Goal: Task Accomplishment & Management: Use online tool/utility

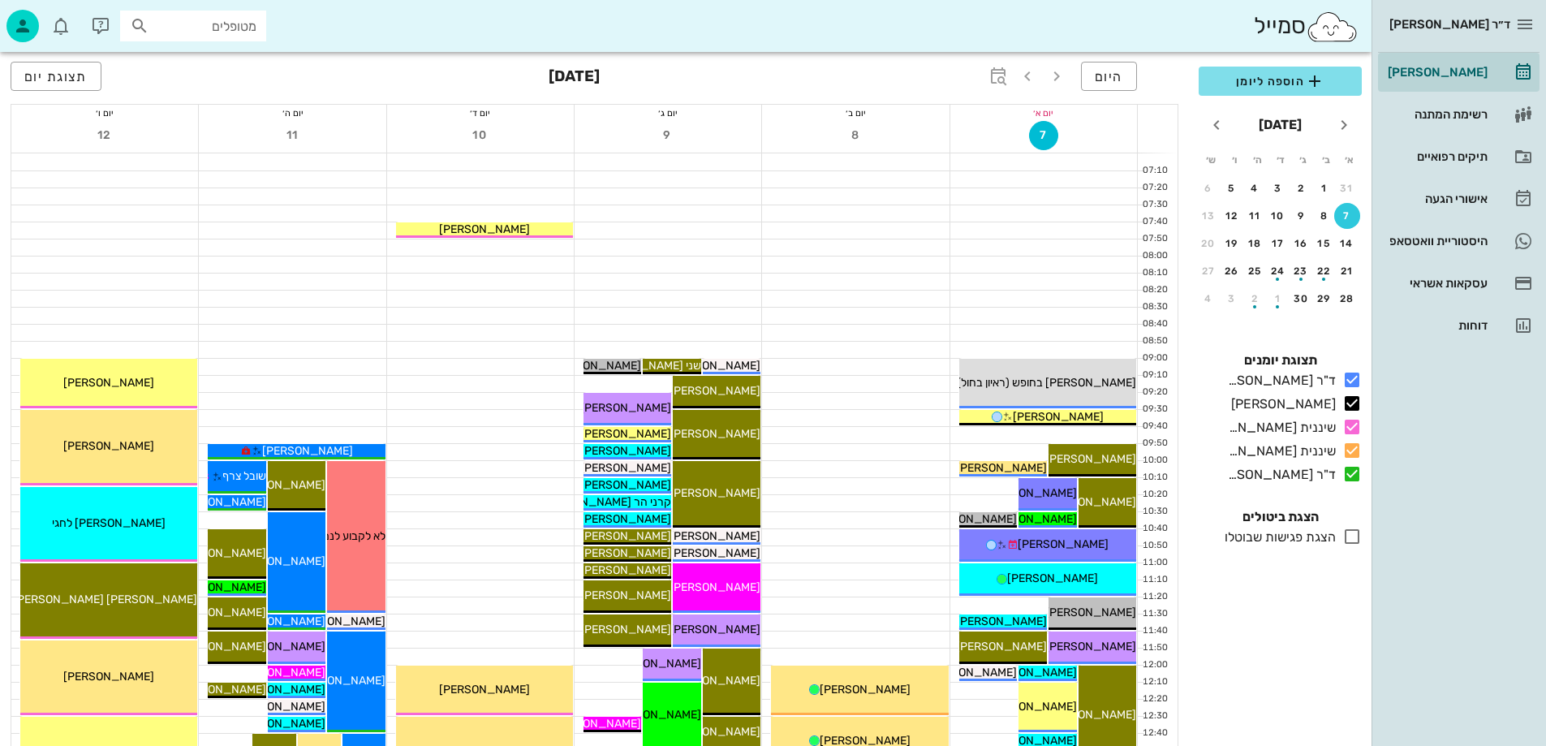
drag, startPoint x: 779, startPoint y: 340, endPoint x: 823, endPoint y: 408, distance: 81.0
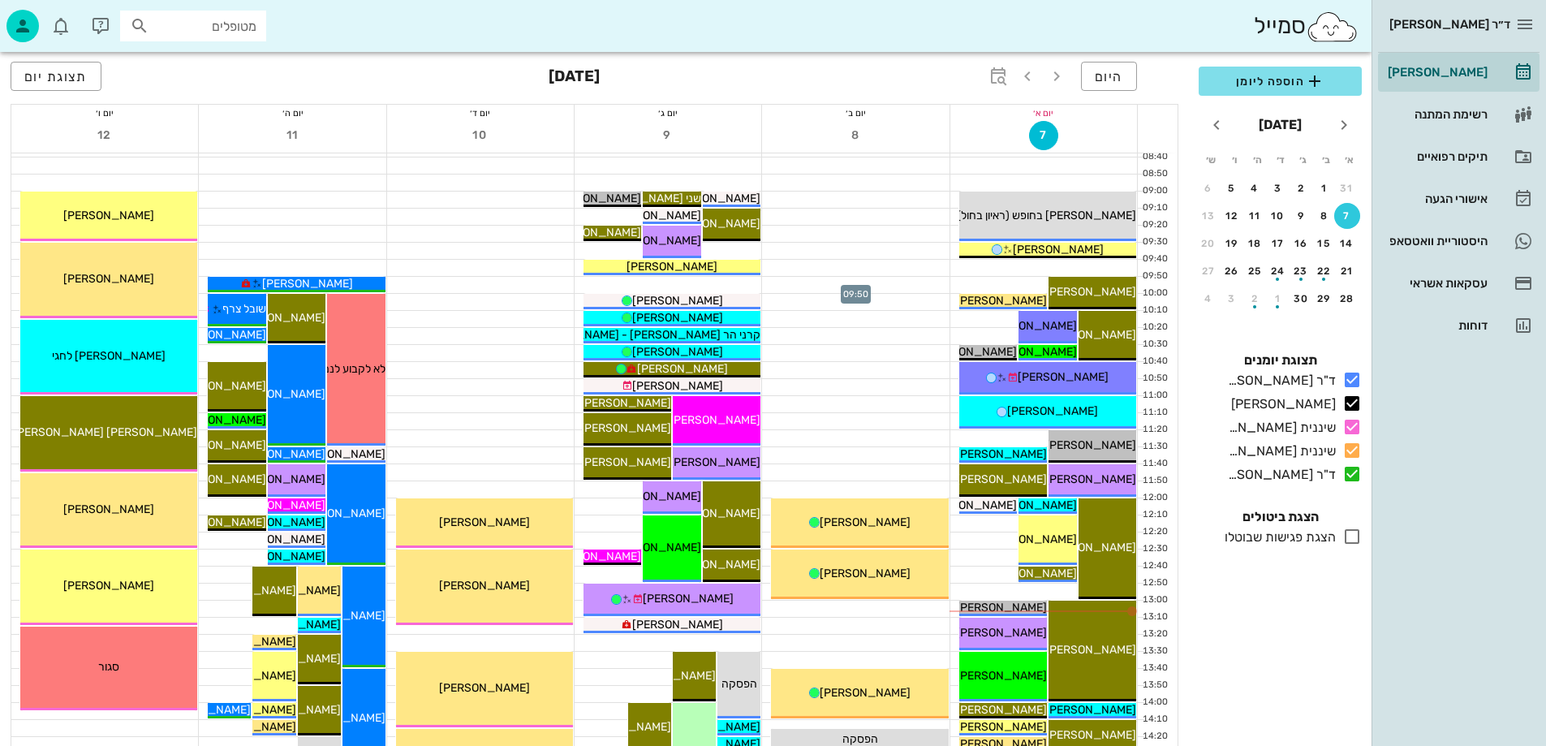
scroll to position [243, 0]
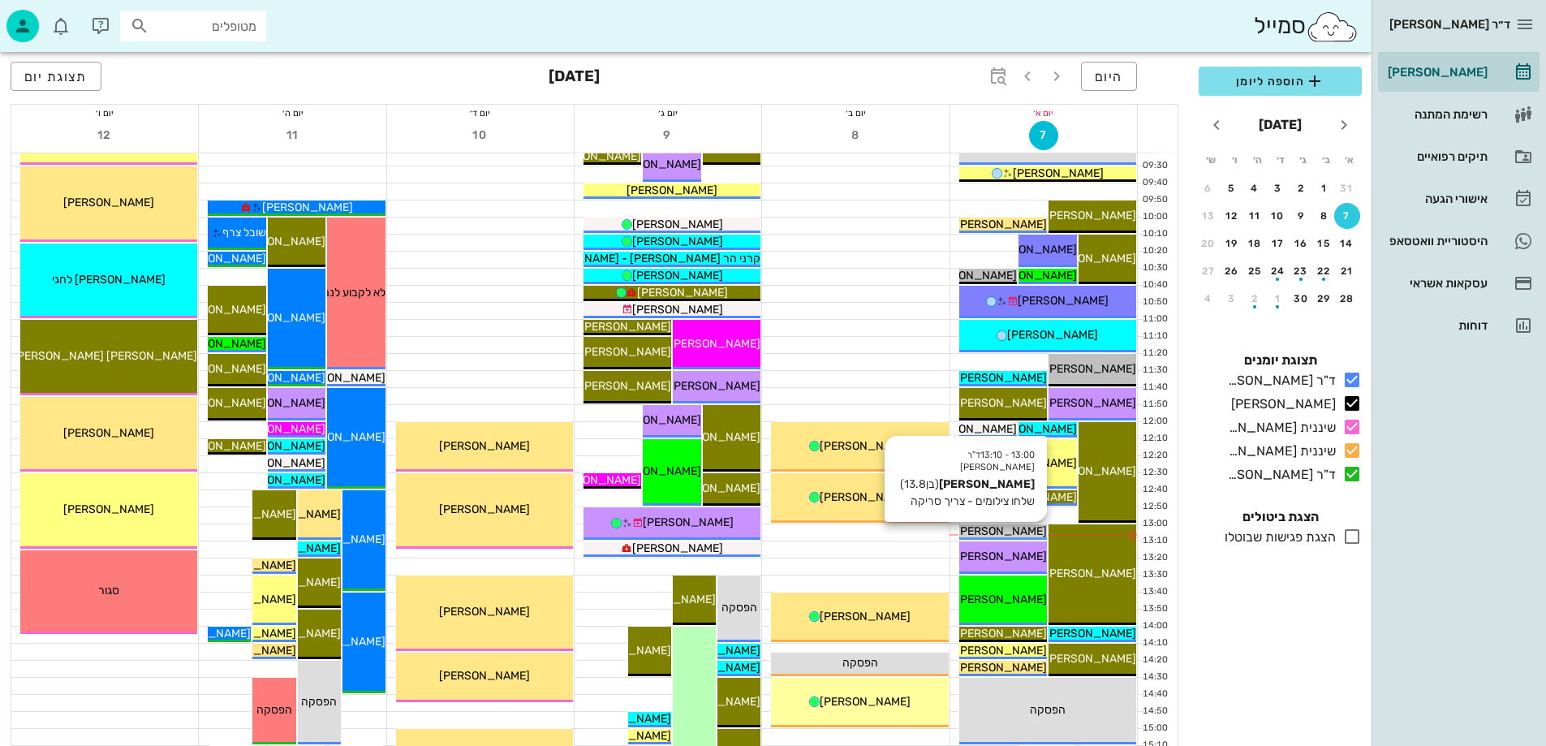
click at [997, 533] on span "[PERSON_NAME]" at bounding box center [1001, 531] width 91 height 14
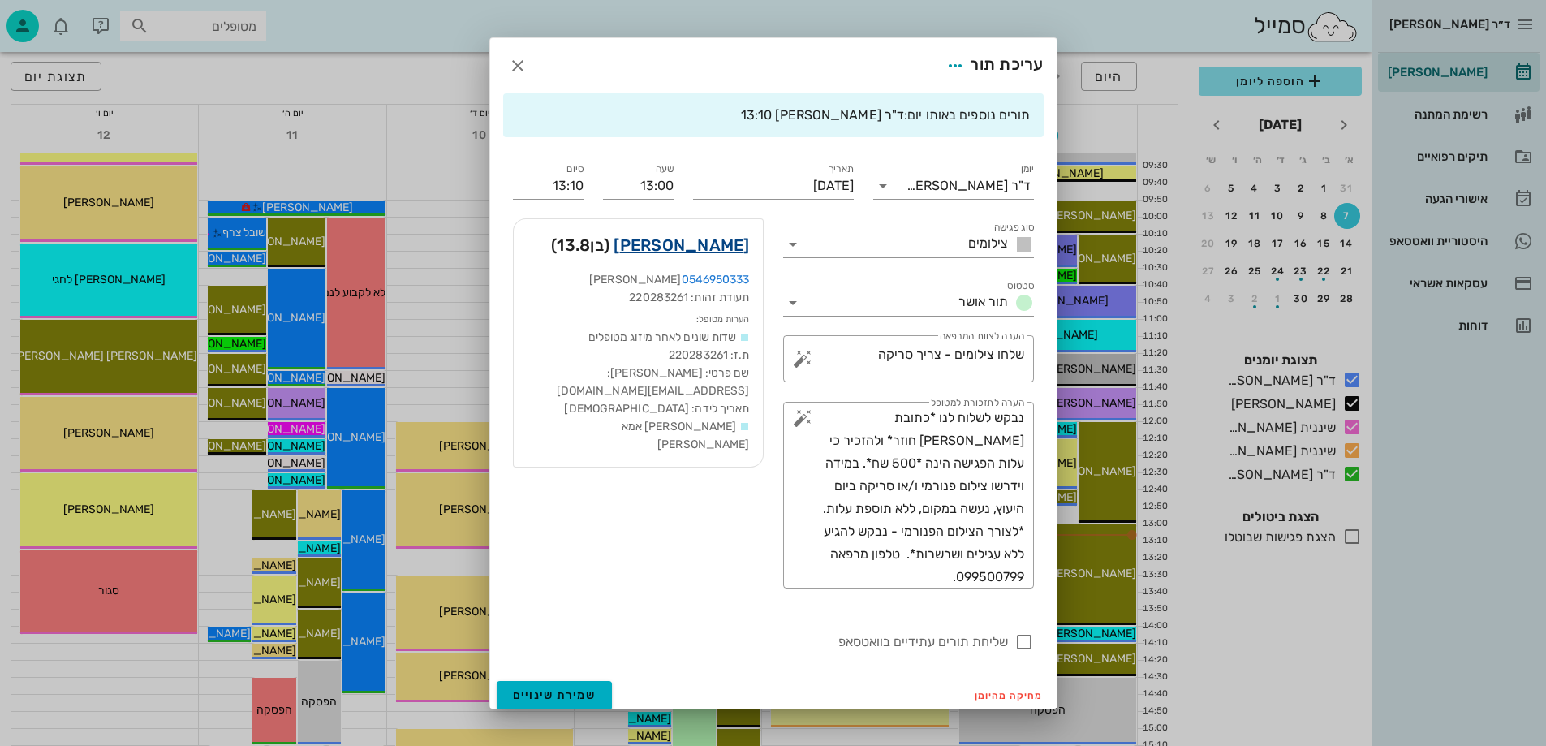
click at [741, 248] on link "עמרי ווג" at bounding box center [682, 245] width 136 height 26
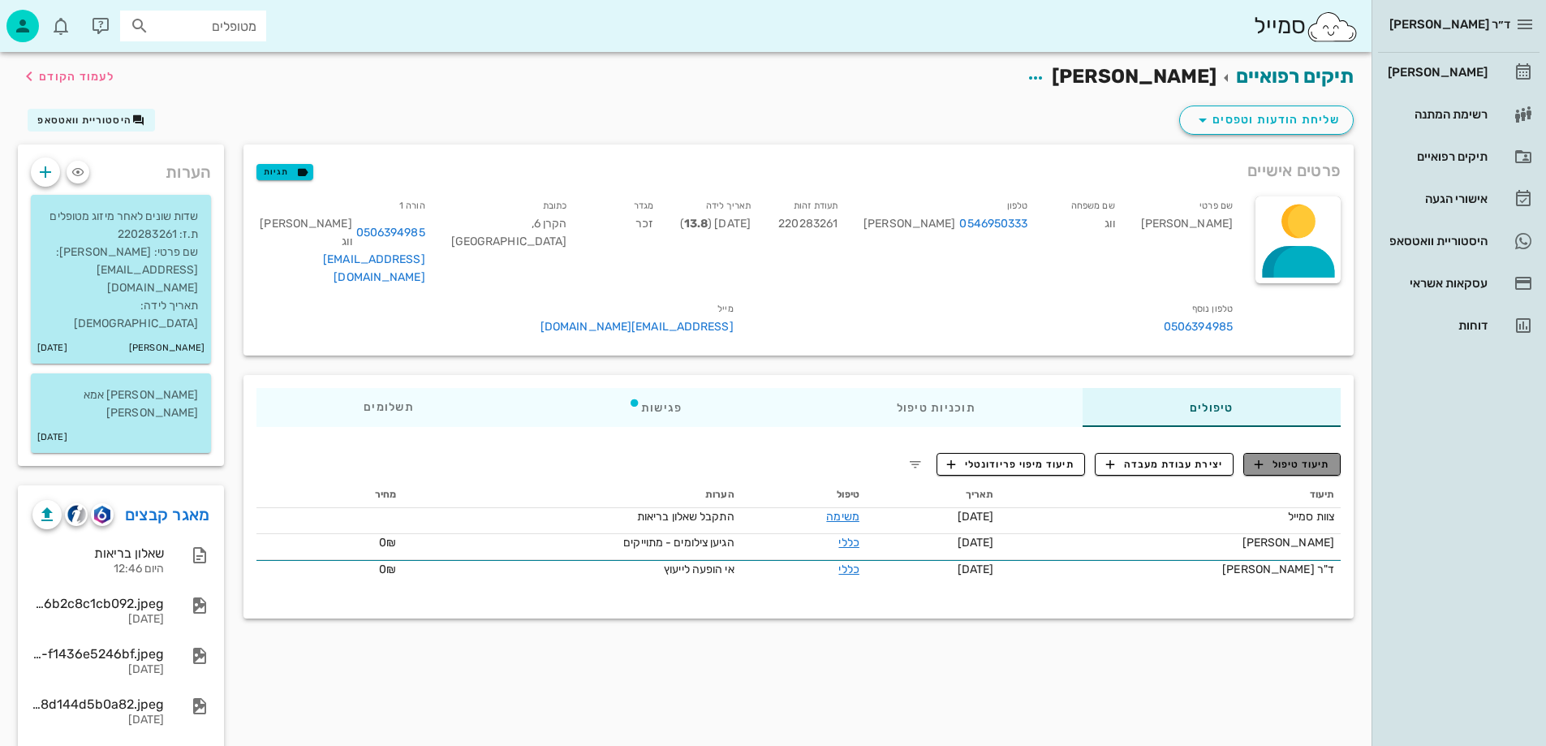
click at [1300, 457] on span "תיעוד טיפול" at bounding box center [1292, 464] width 75 height 15
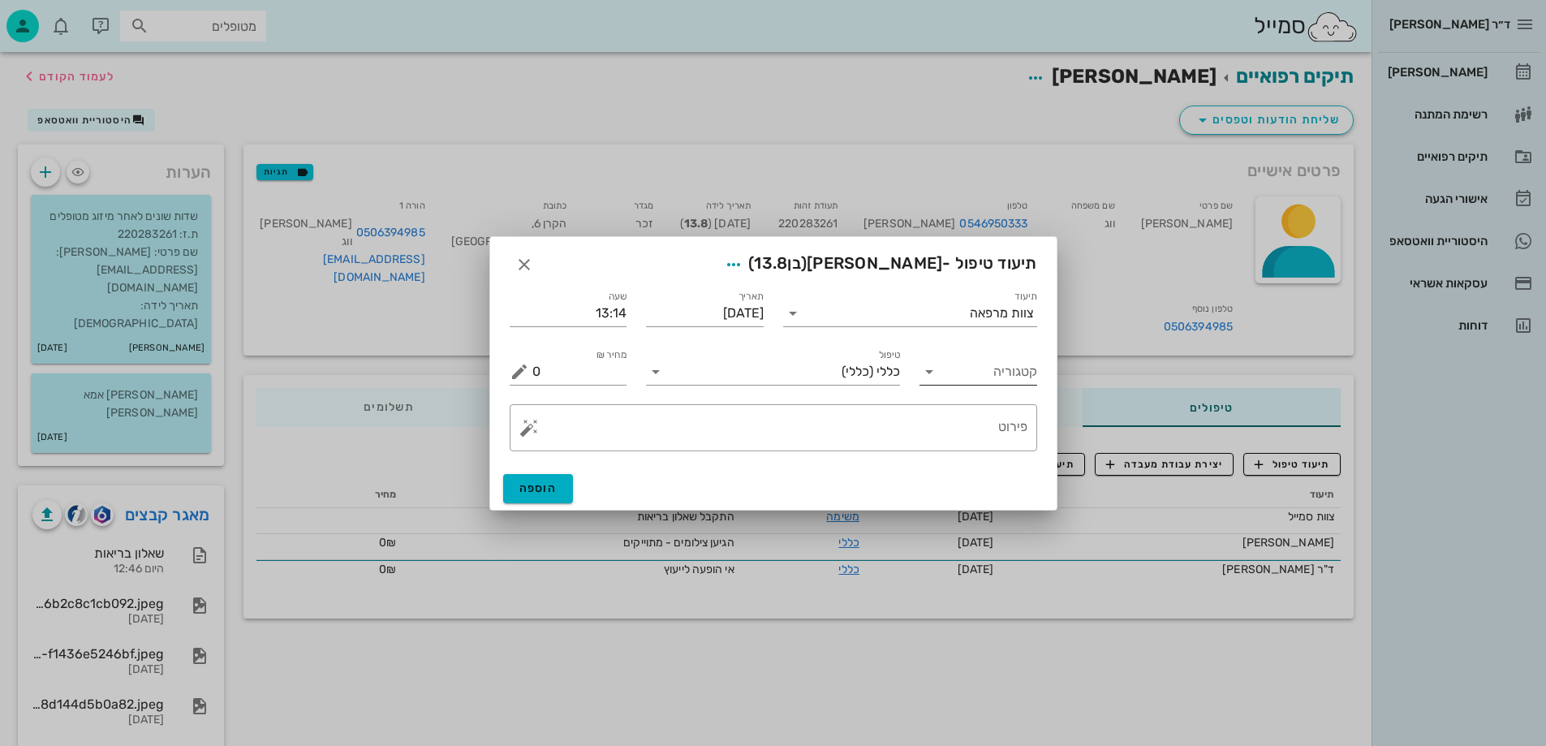
click at [1010, 375] on input "קטגוריה" at bounding box center [991, 372] width 92 height 26
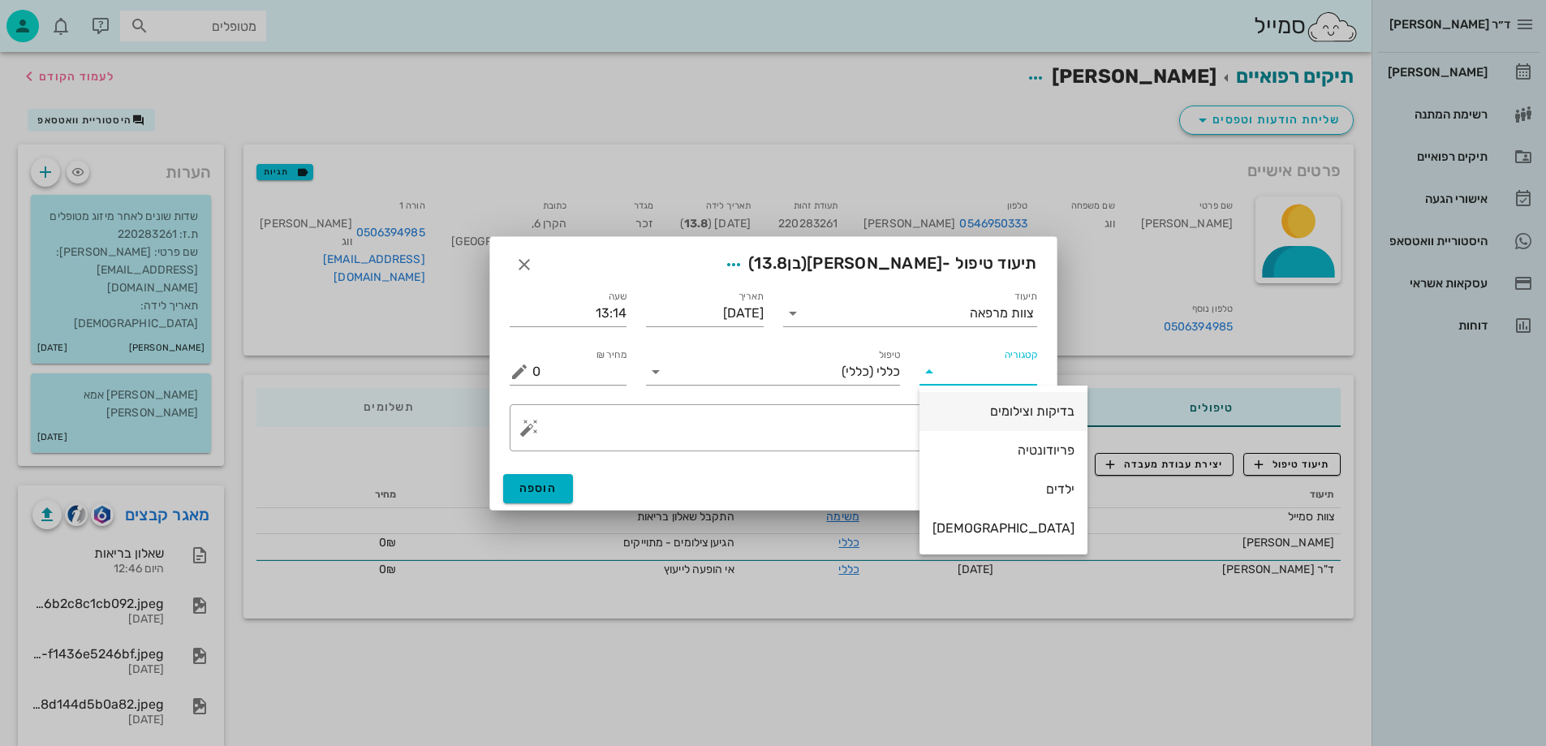
click at [992, 417] on div "בדיקות וצילומים" at bounding box center [1003, 410] width 142 height 15
type input "בדיקות וצילומים"
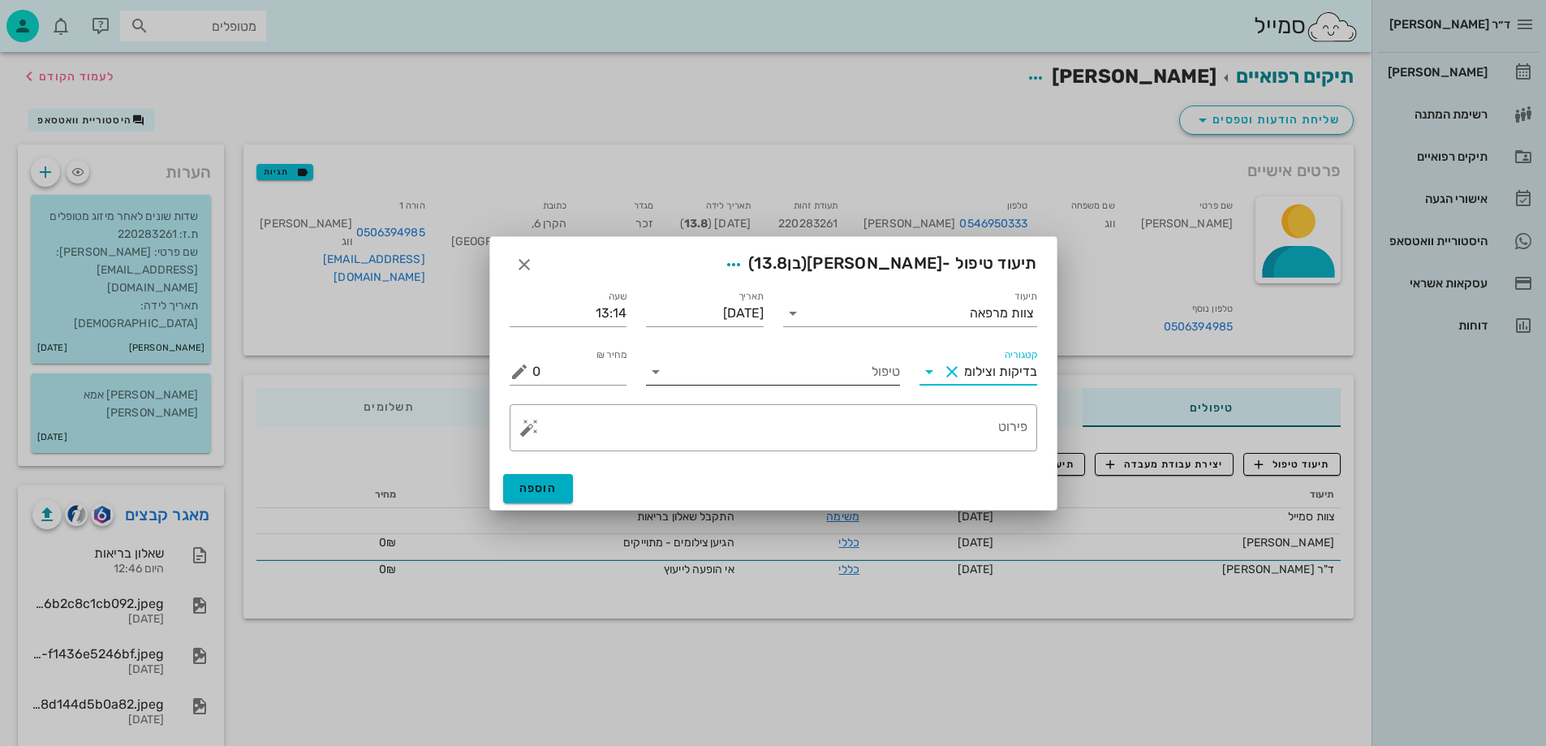
click at [870, 373] on input "טיפול" at bounding box center [784, 372] width 231 height 26
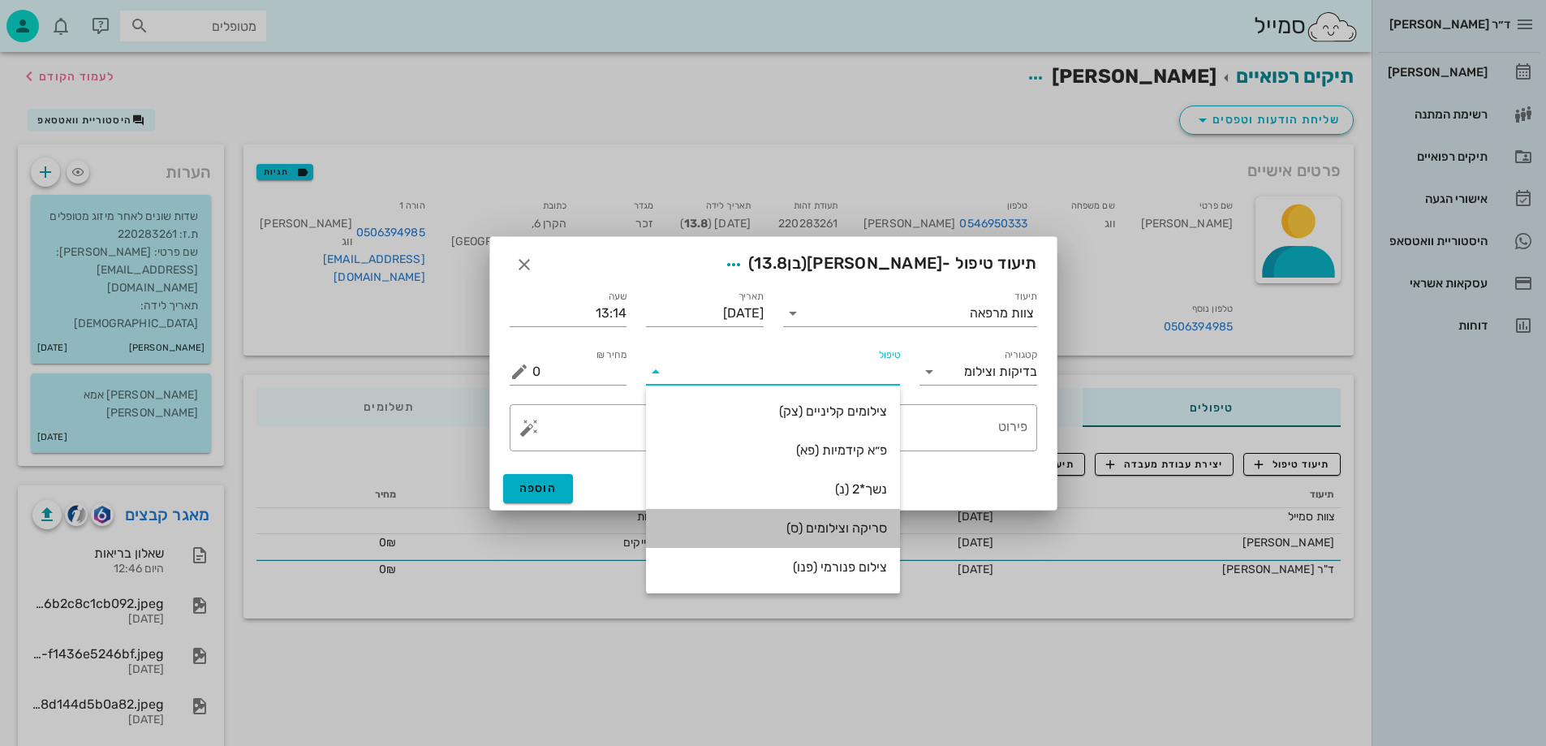
click at [857, 530] on div "סריקה וצילומים (ס)" at bounding box center [773, 527] width 228 height 15
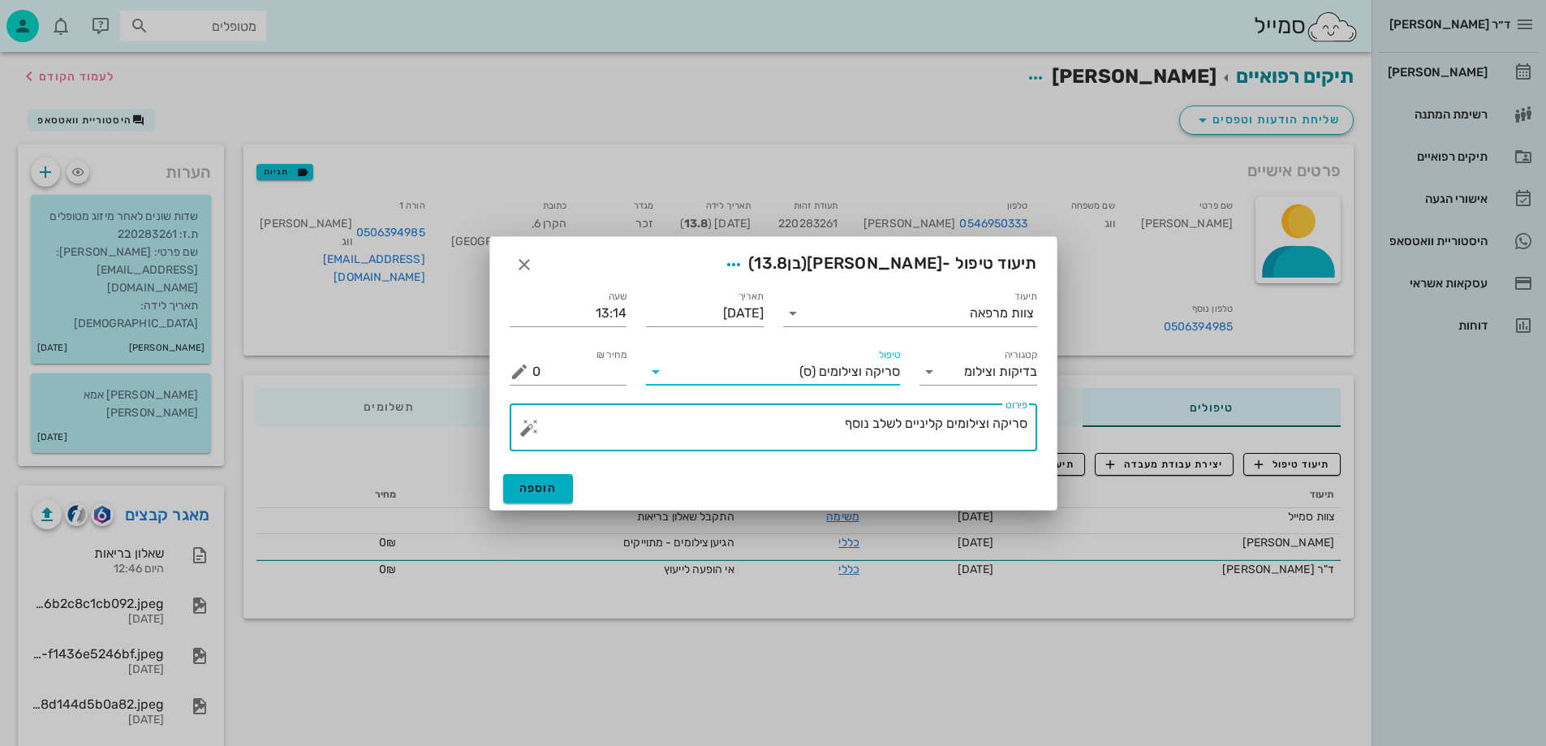
drag, startPoint x: 804, startPoint y: 437, endPoint x: 979, endPoint y: 424, distance: 175.0
click at [979, 424] on textarea "סריקה וצילומים קליניים לשלב נוסף" at bounding box center [779, 431] width 495 height 39
type textarea "סריקה וצילום אפליקציה - שרה"
click at [552, 480] on button "הוספה" at bounding box center [538, 488] width 71 height 29
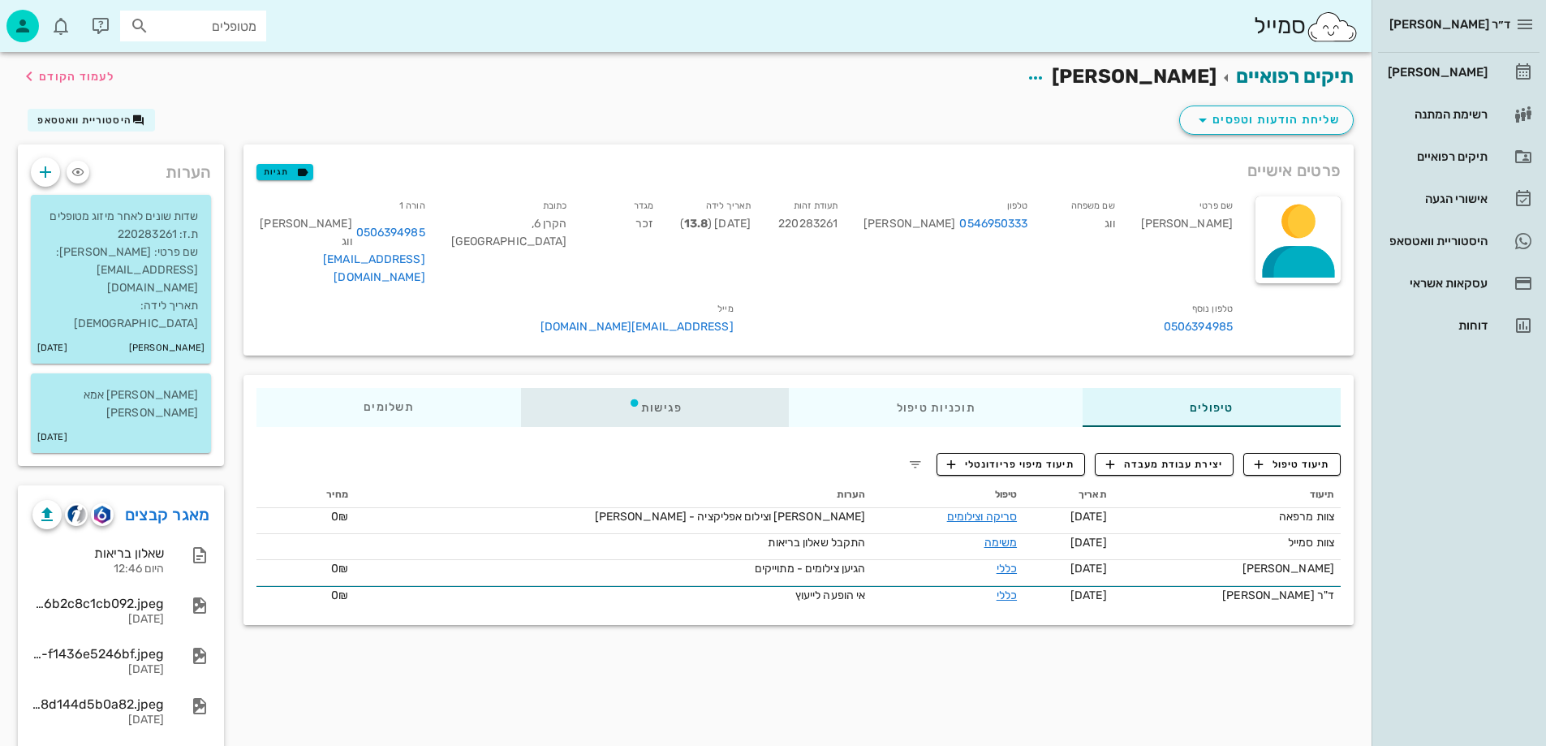
click at [777, 388] on div "פגישות" at bounding box center [655, 407] width 269 height 39
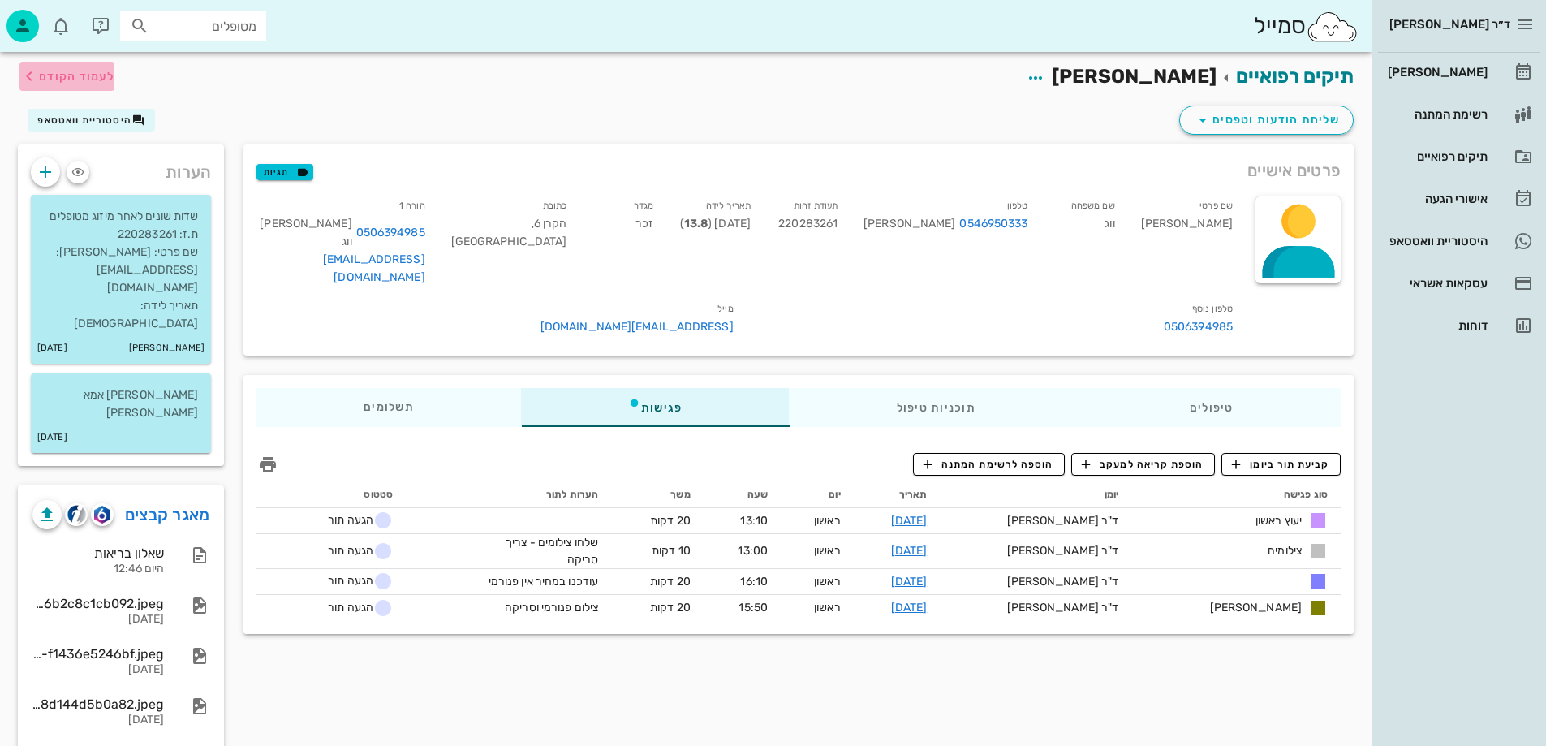
click at [78, 78] on span "לעמוד הקודם" at bounding box center [76, 77] width 75 height 14
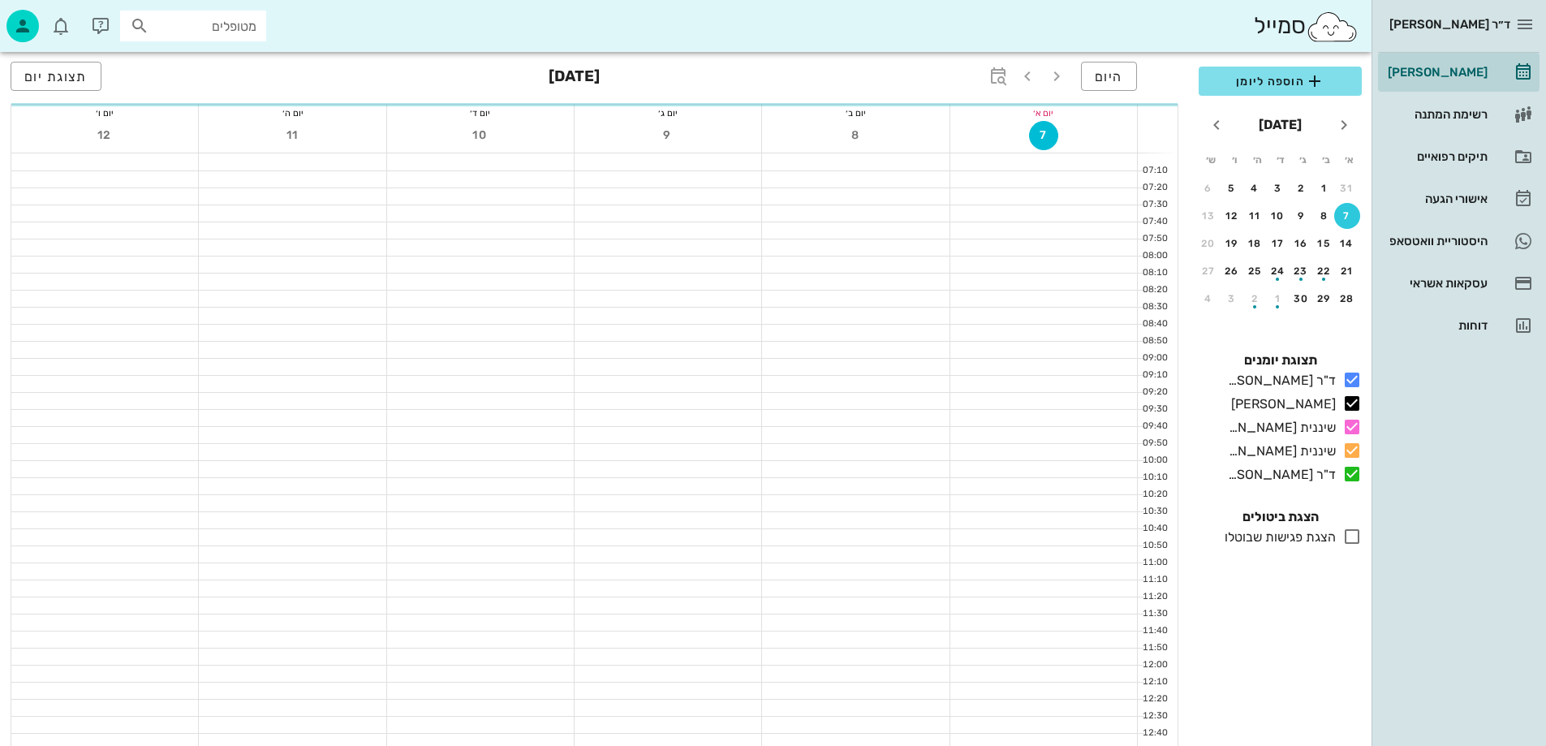
scroll to position [243, 0]
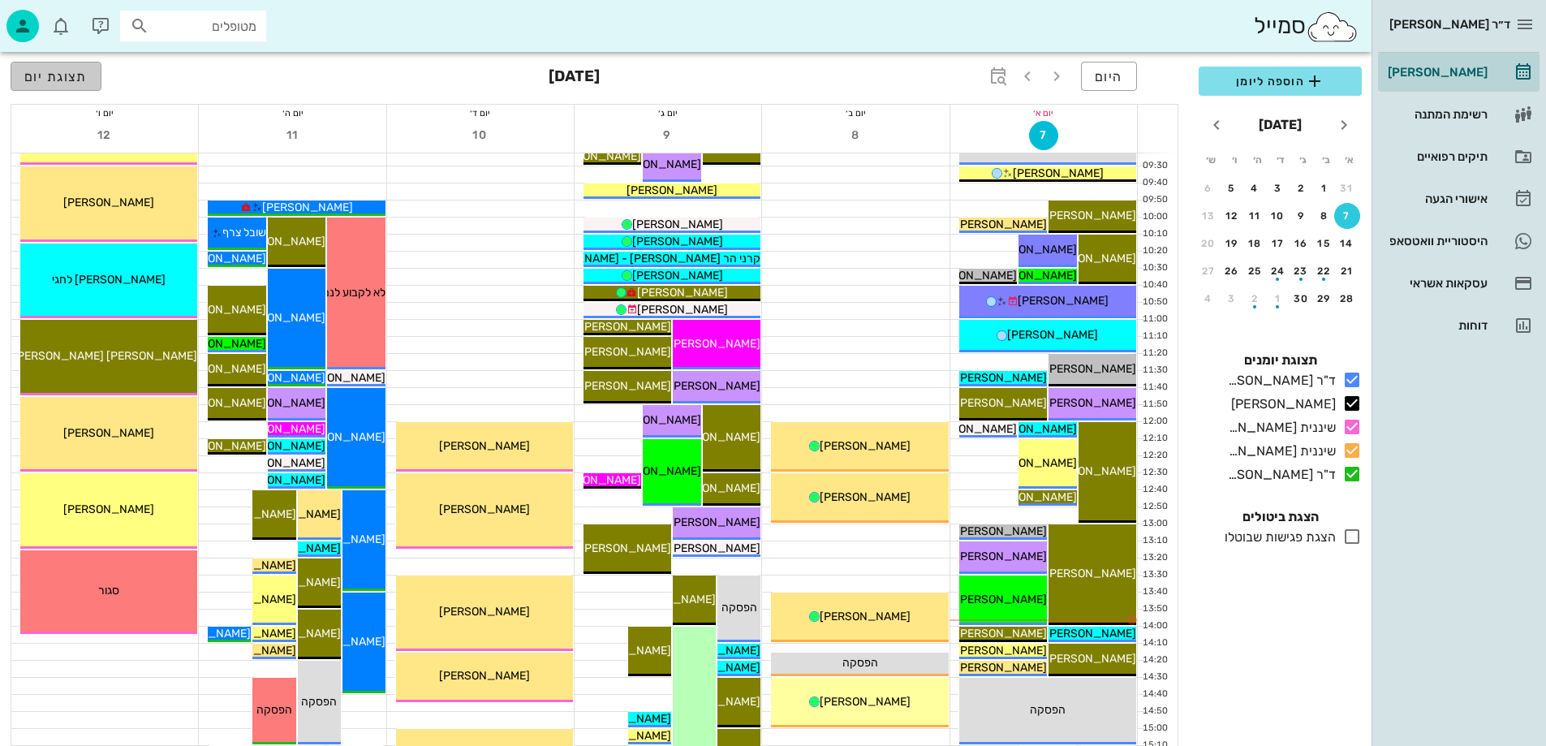
click at [71, 72] on span "תצוגת יום" at bounding box center [55, 76] width 63 height 15
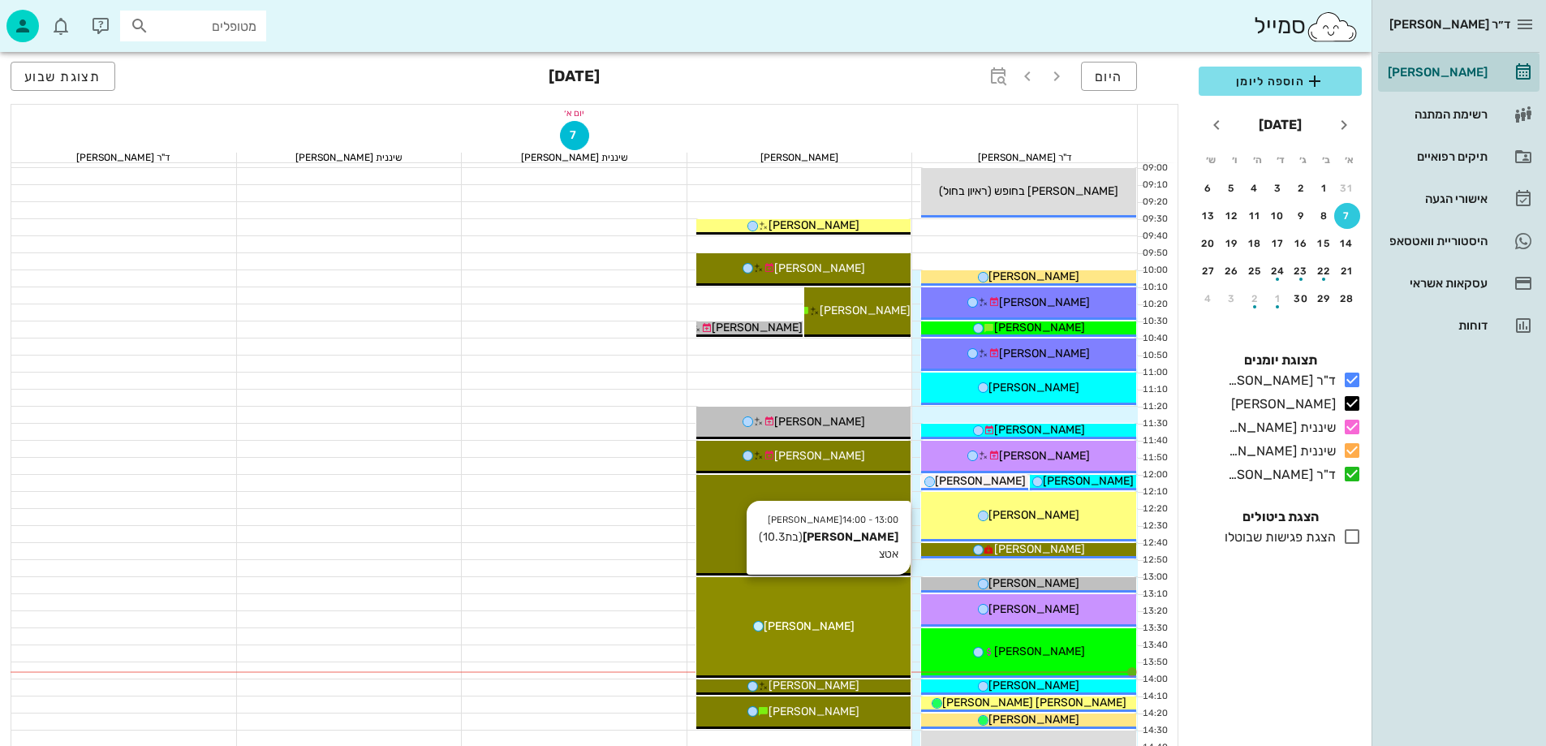
scroll to position [406, 0]
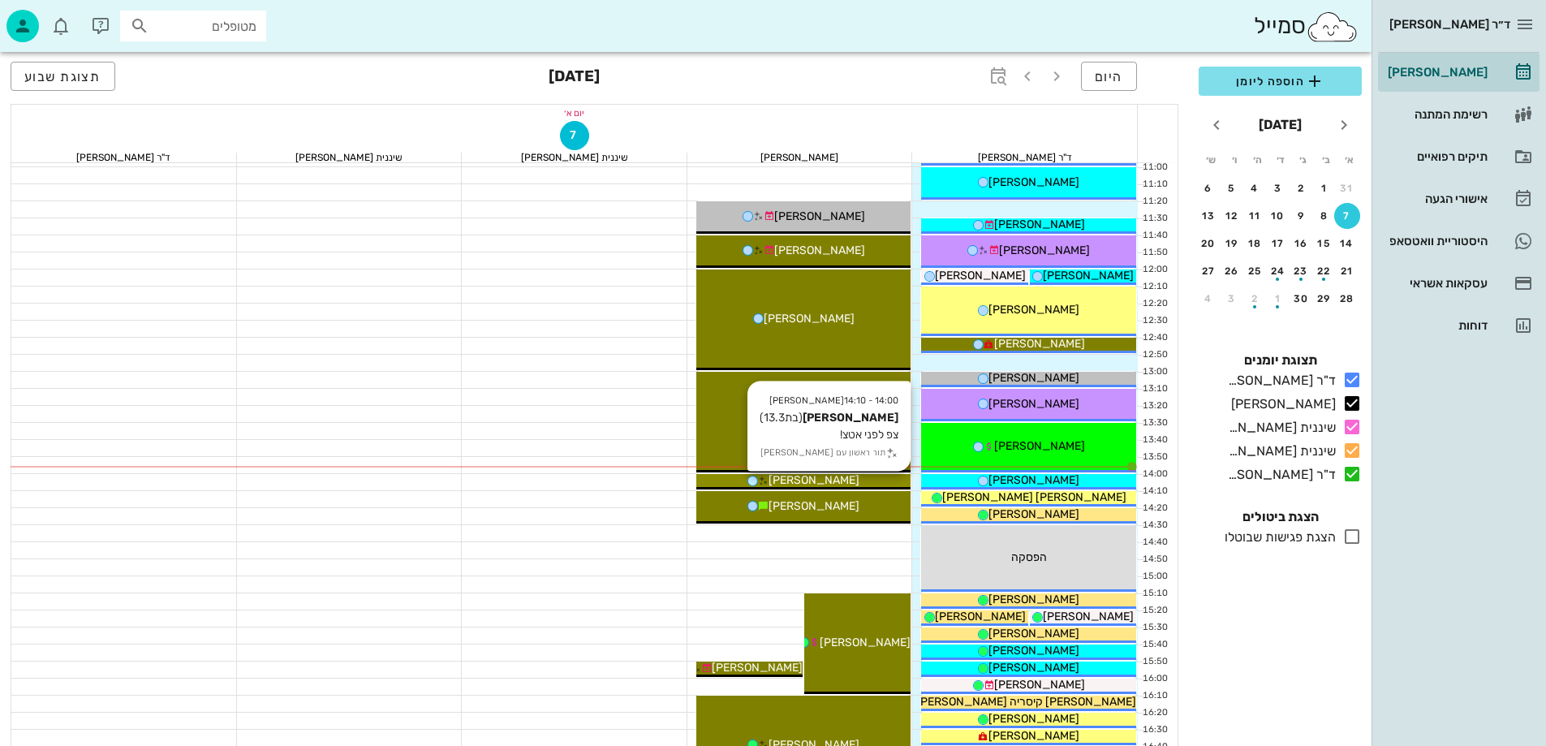
click at [851, 477] on div "[PERSON_NAME]" at bounding box center [803, 480] width 215 height 17
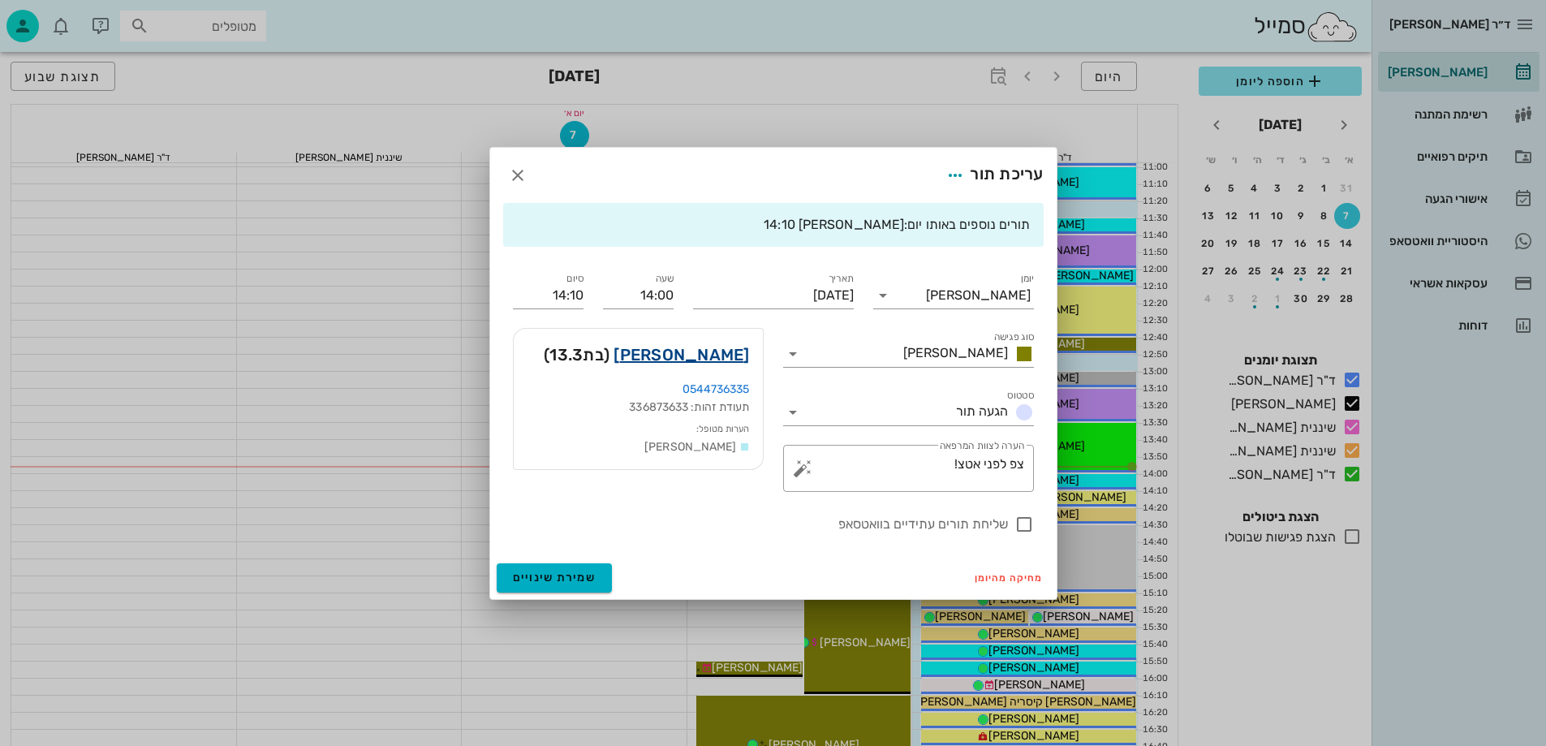
click at [707, 358] on link "כרמל ברקוביץ" at bounding box center [682, 355] width 136 height 26
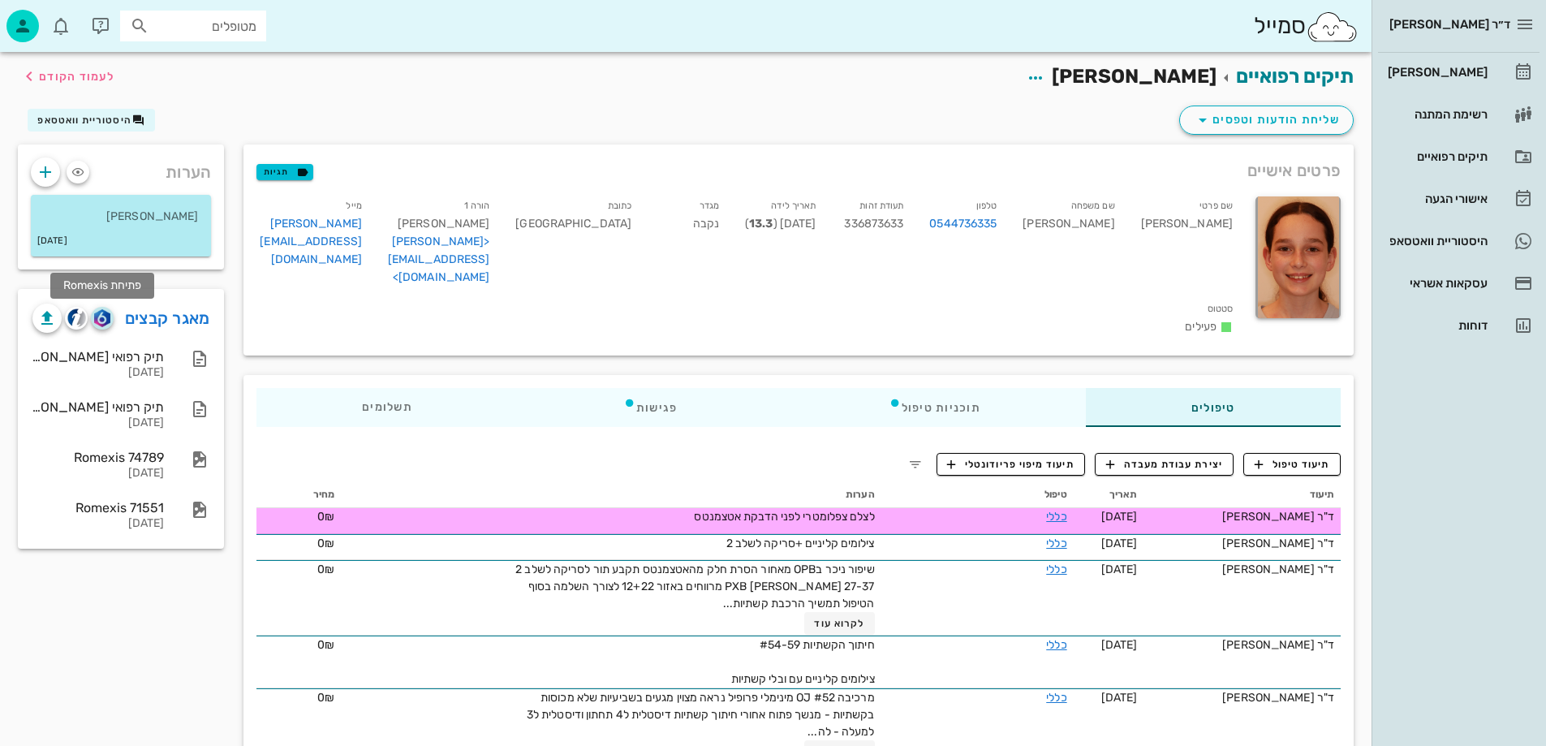
click at [106, 317] on img "button" at bounding box center [101, 318] width 15 height 18
click at [1295, 457] on span "תיעוד טיפול" at bounding box center [1292, 464] width 75 height 15
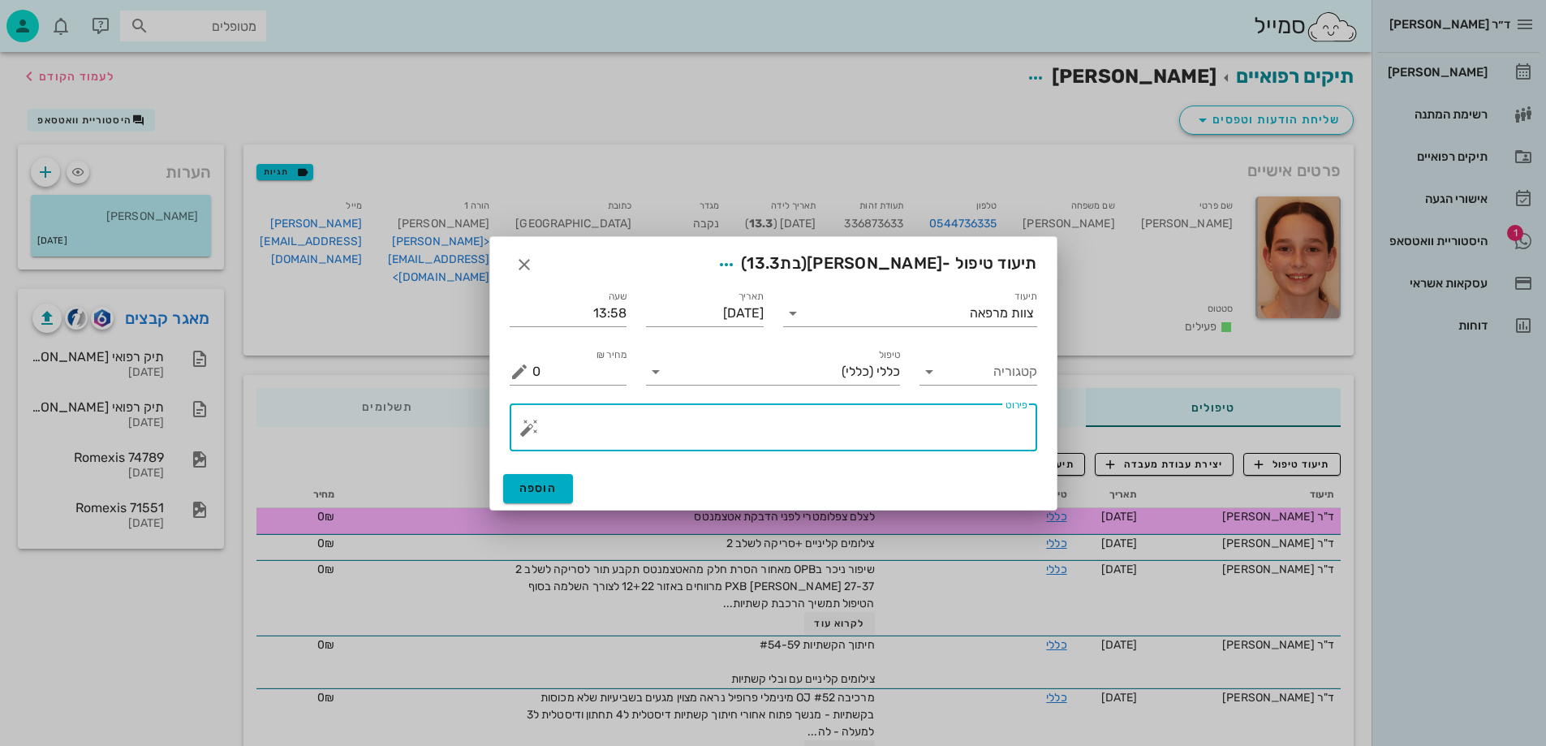
click at [927, 429] on textarea "פירוט" at bounding box center [779, 431] width 495 height 39
click at [977, 306] on div "צוות מרפאה" at bounding box center [1002, 313] width 64 height 15
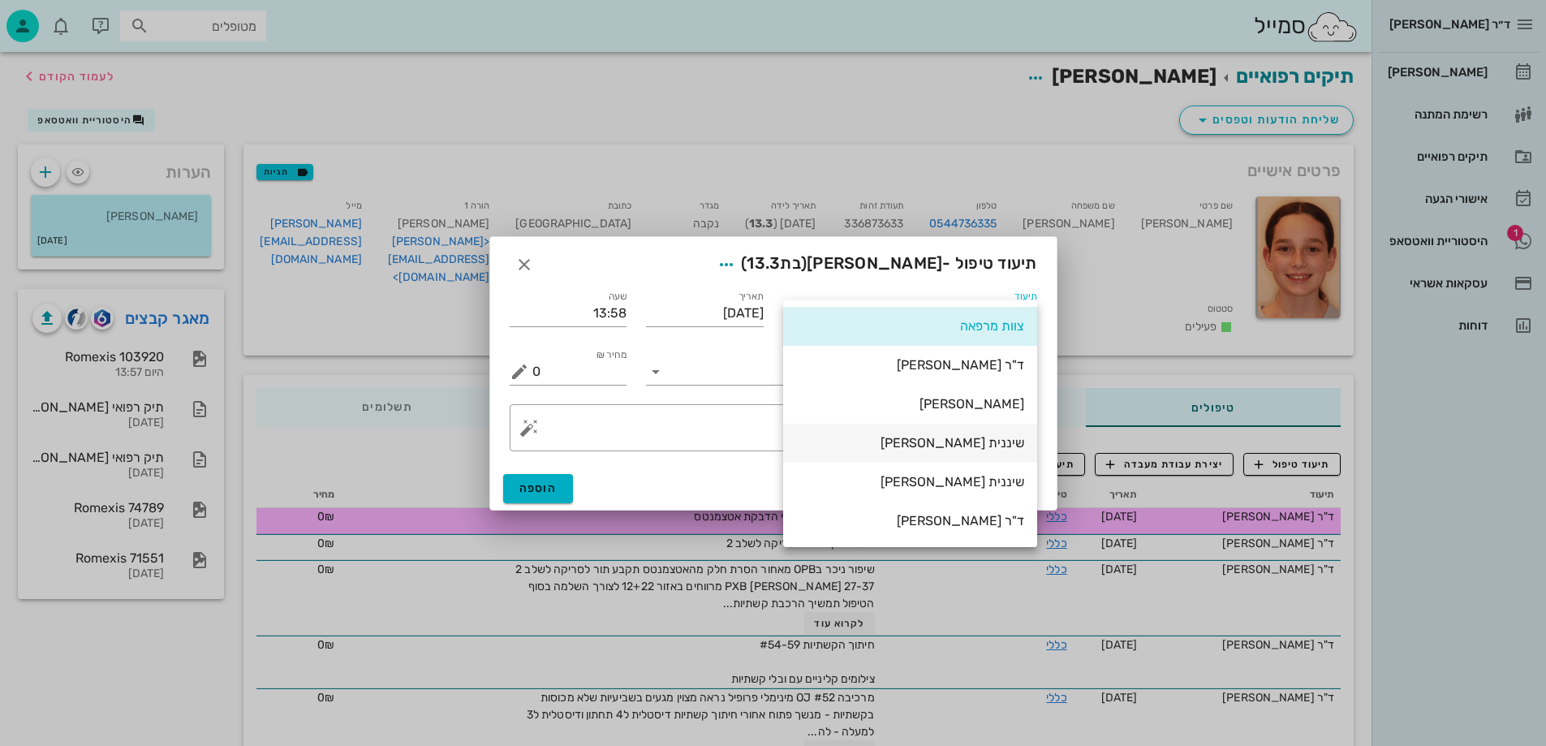
click at [976, 442] on div "שיננית [PERSON_NAME]" at bounding box center [910, 442] width 228 height 15
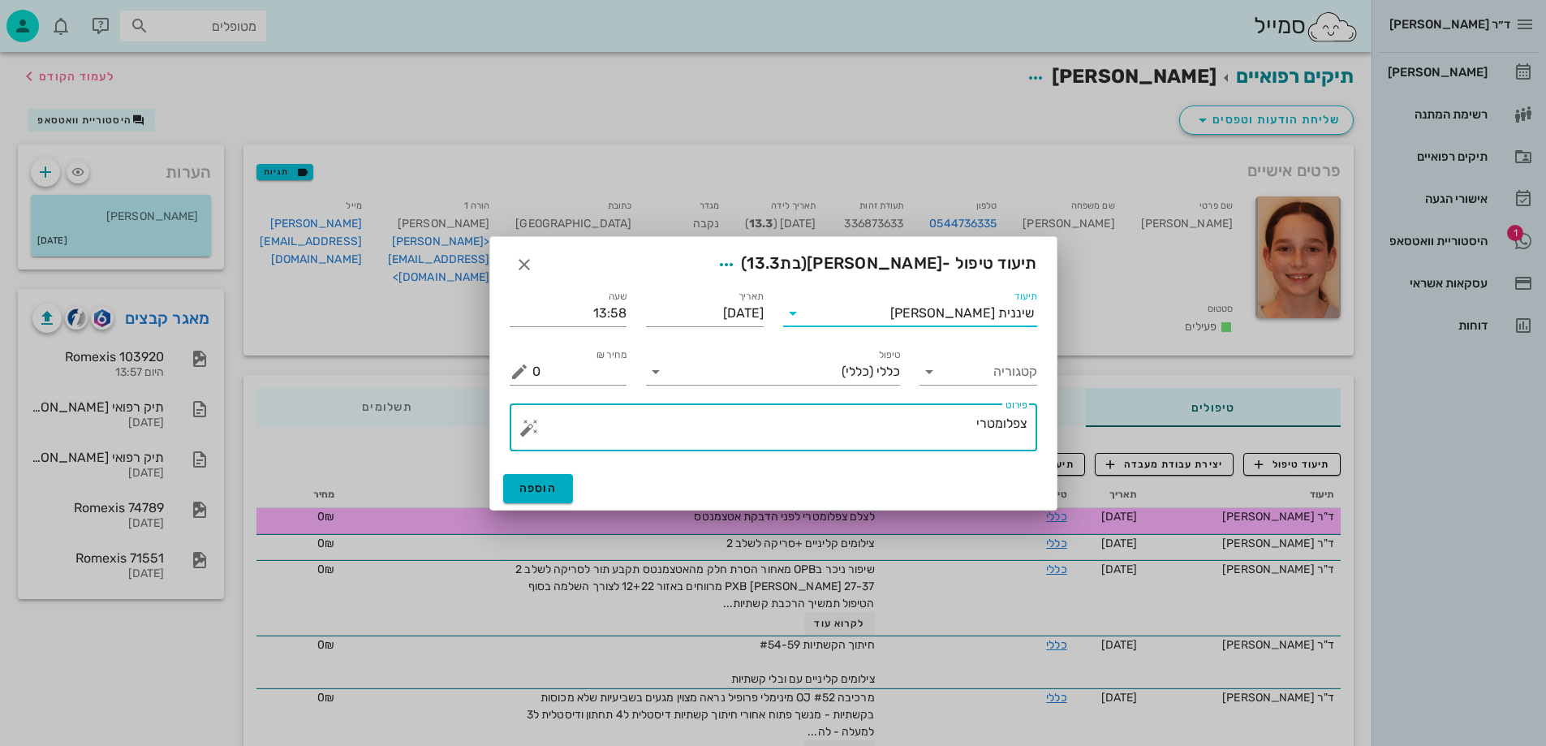
drag, startPoint x: 1025, startPoint y: 424, endPoint x: 1027, endPoint y: 482, distance: 57.6
click at [1026, 425] on textarea "צפלומטרי" at bounding box center [779, 431] width 495 height 39
type textarea "צילום צפלומטרי"
click at [543, 488] on span "הוספה" at bounding box center [538, 488] width 38 height 14
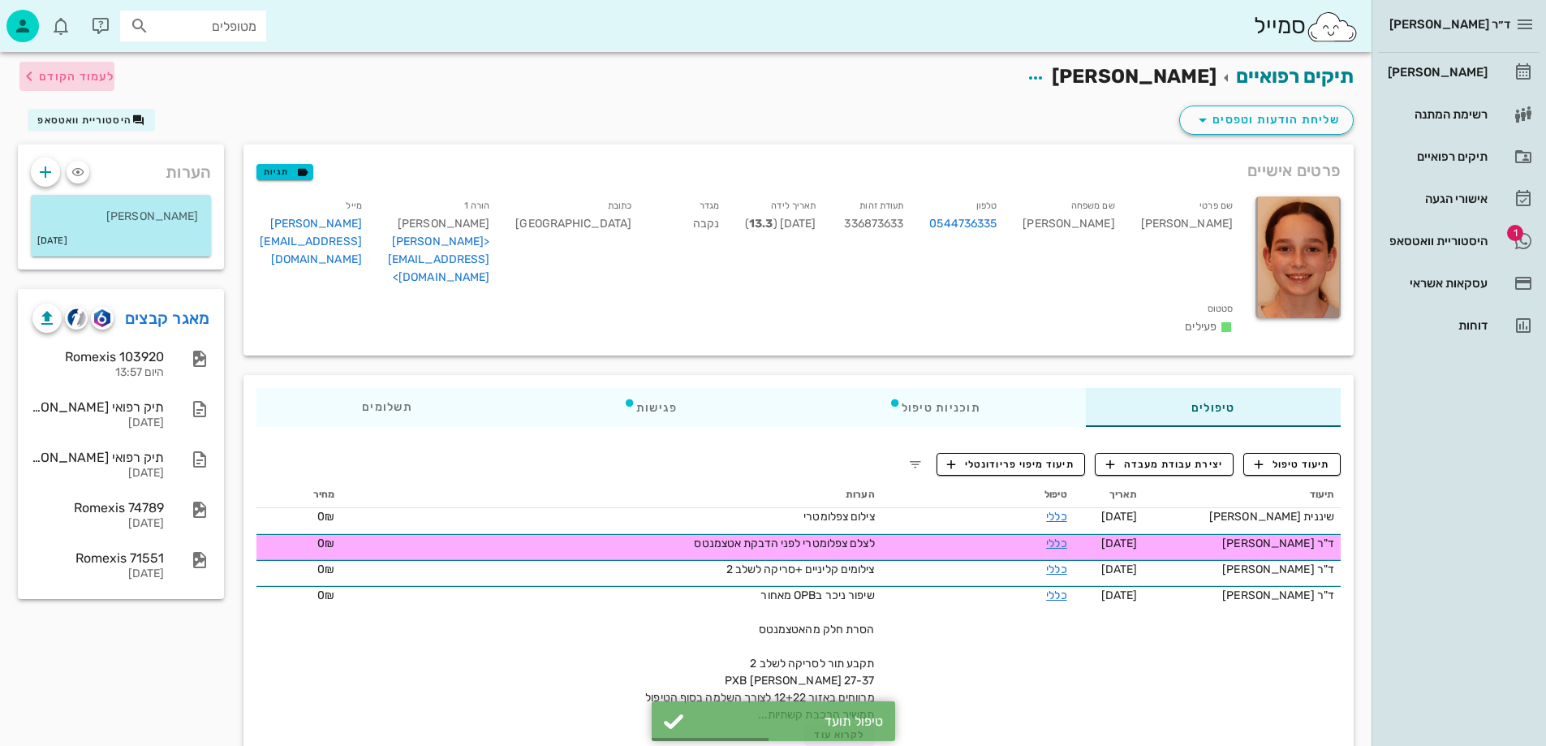
click at [59, 71] on span "לעמוד הקודם" at bounding box center [76, 77] width 75 height 14
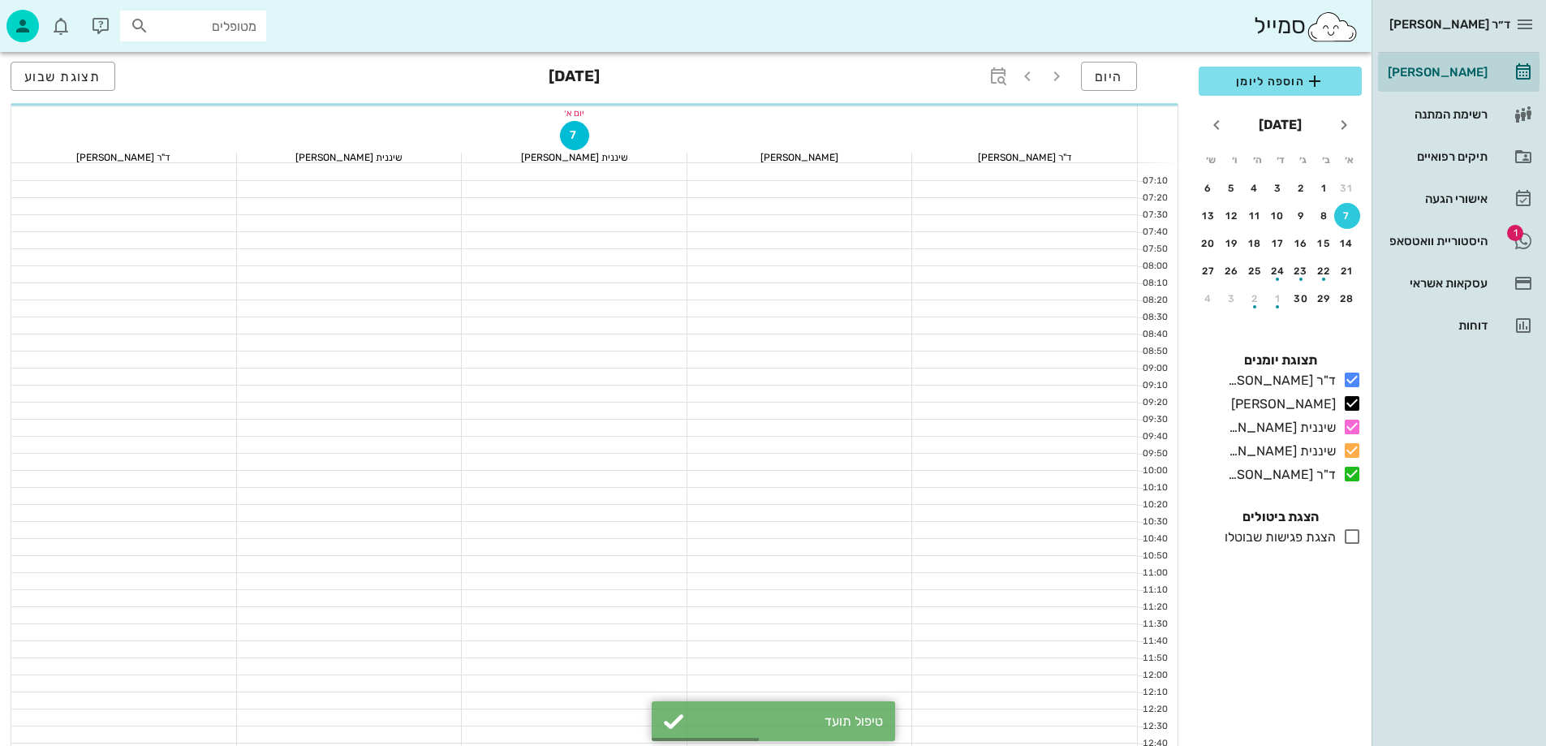
scroll to position [406, 0]
